Goal: Find specific page/section: Find specific page/section

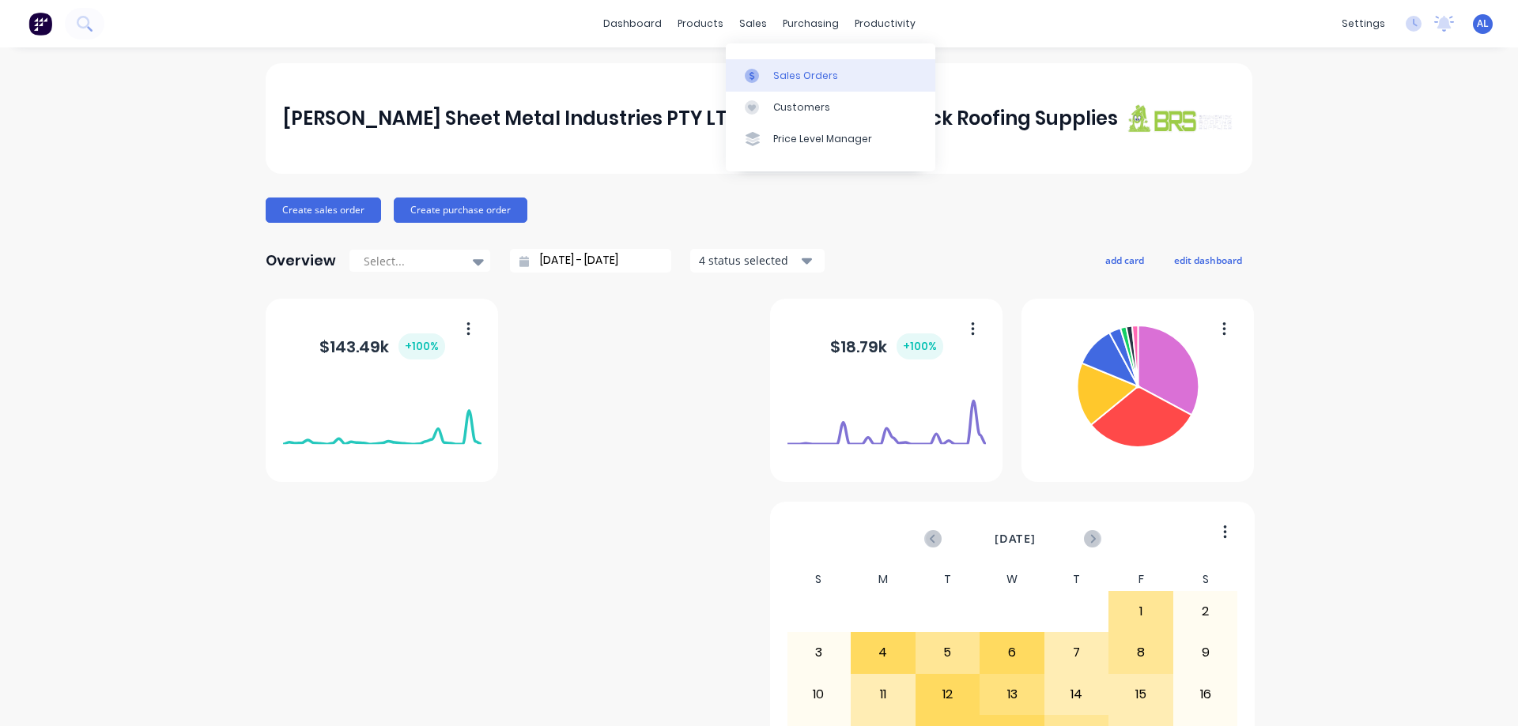
click at [795, 68] on link "Sales Orders" at bounding box center [830, 75] width 209 height 32
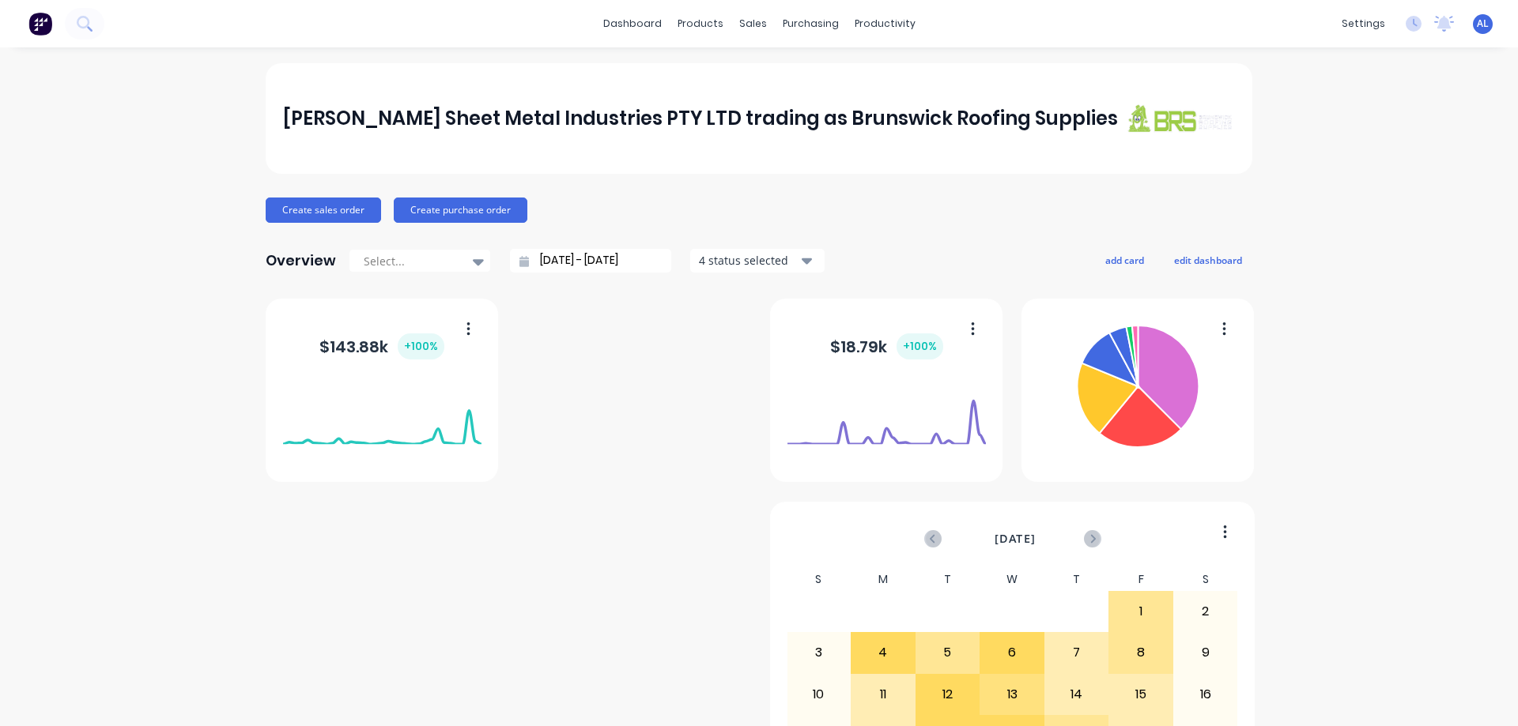
click at [941, 363] on div "$ 18.79k + 100 %" at bounding box center [886, 346] width 198 height 47
